Goal: Information Seeking & Learning: Learn about a topic

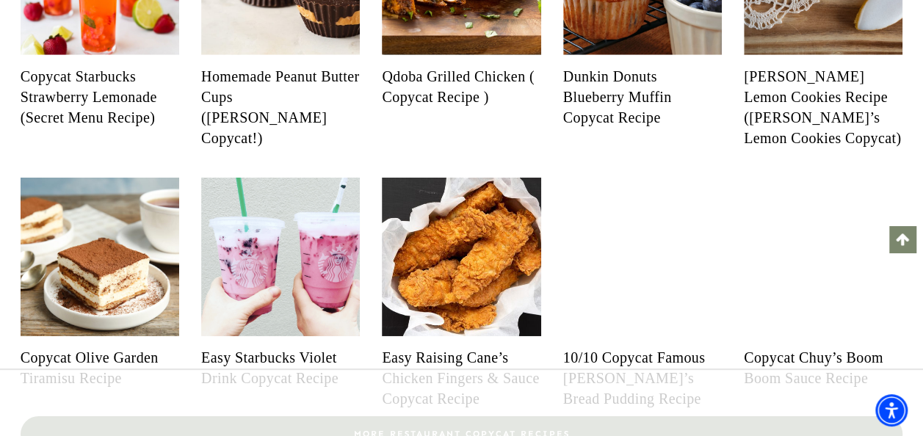
scroll to position [2364, 0]
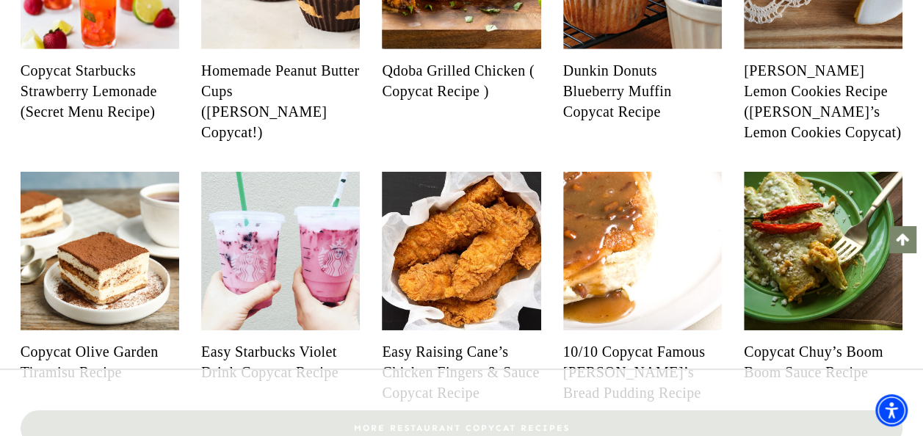
click at [239, 350] on link "Easy Starbucks Violet Drink Copycat Recipe" at bounding box center [280, 361] width 159 height 41
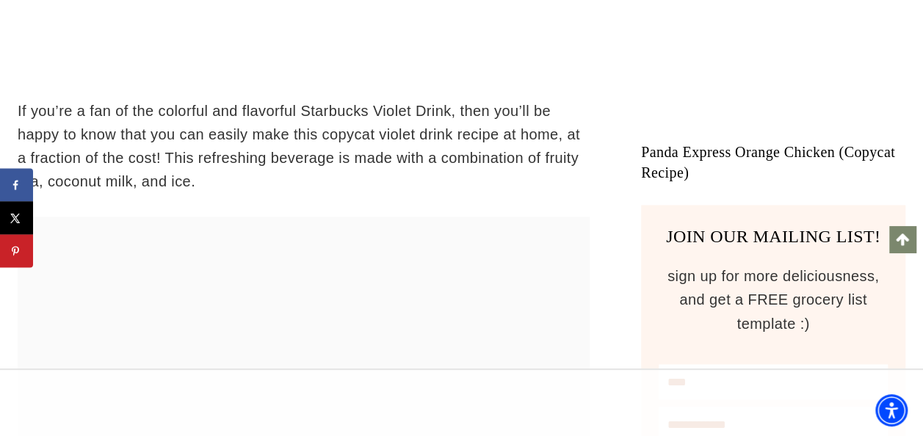
scroll to position [1110, 0]
